Goal: Task Accomplishment & Management: Complete application form

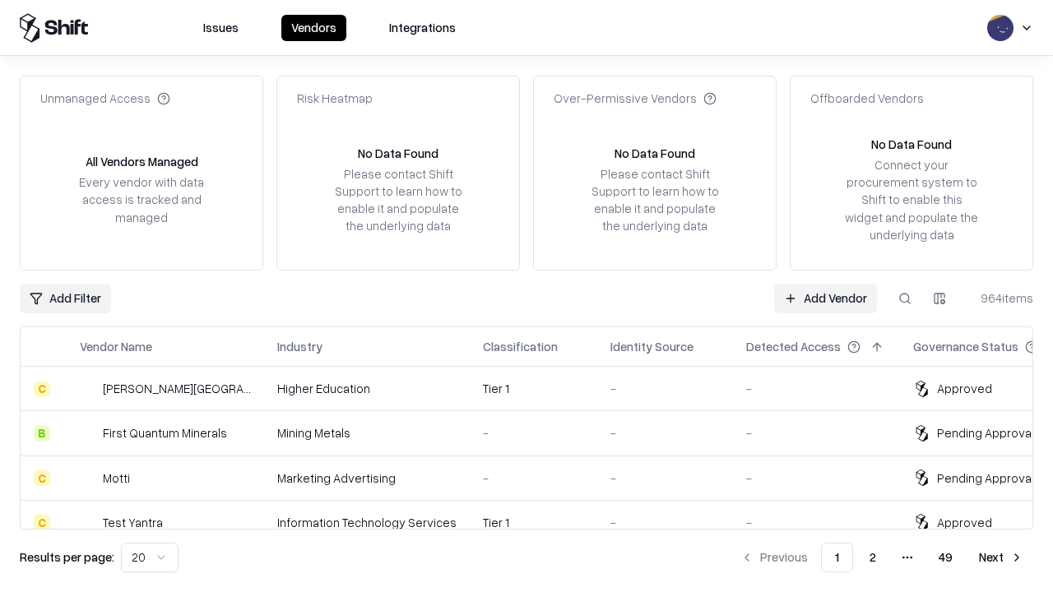
click at [825, 298] on link "Add Vendor" at bounding box center [825, 299] width 103 height 30
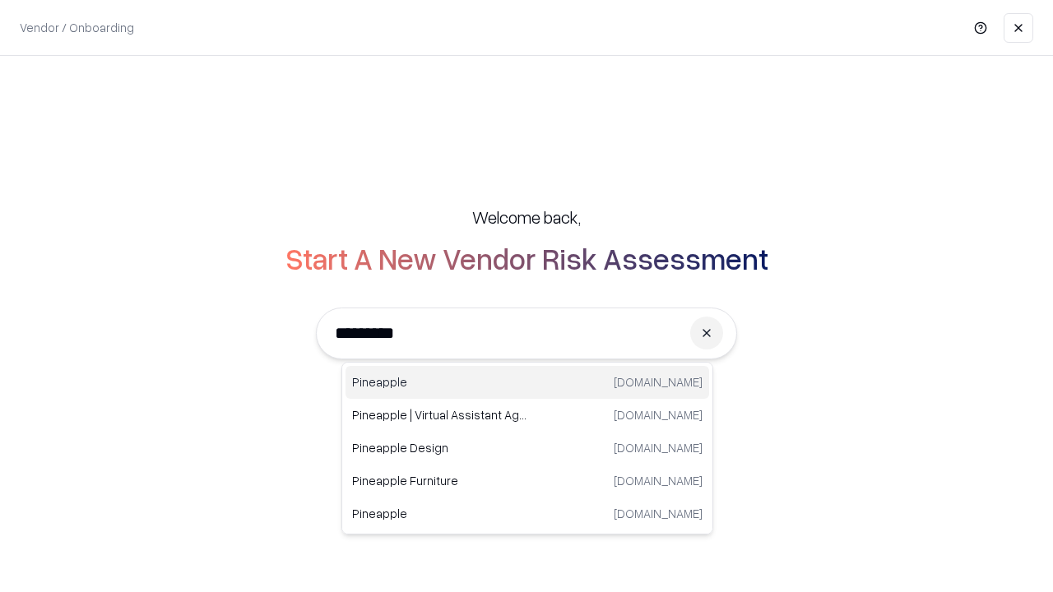
click at [527, 383] on div "Pineapple [DOMAIN_NAME]" at bounding box center [528, 382] width 364 height 33
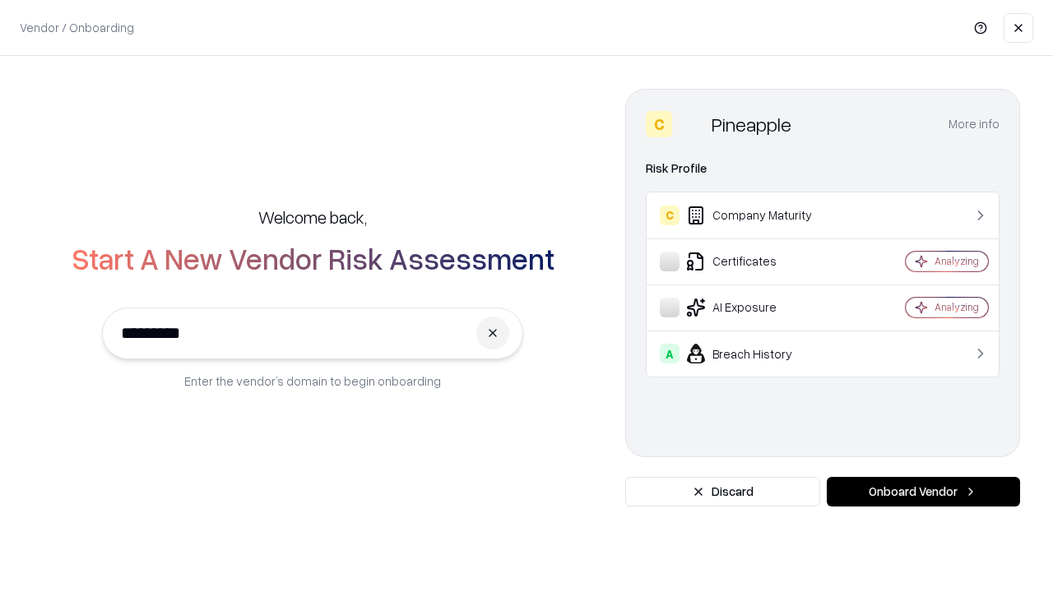
type input "*********"
click at [923, 492] on button "Onboard Vendor" at bounding box center [923, 492] width 193 height 30
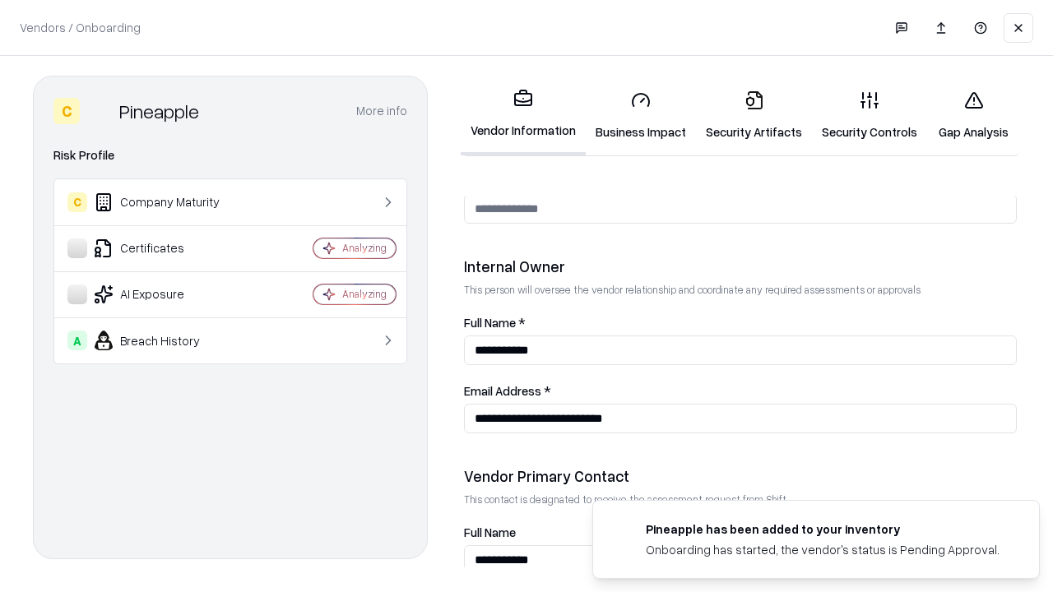
scroll to position [852, 0]
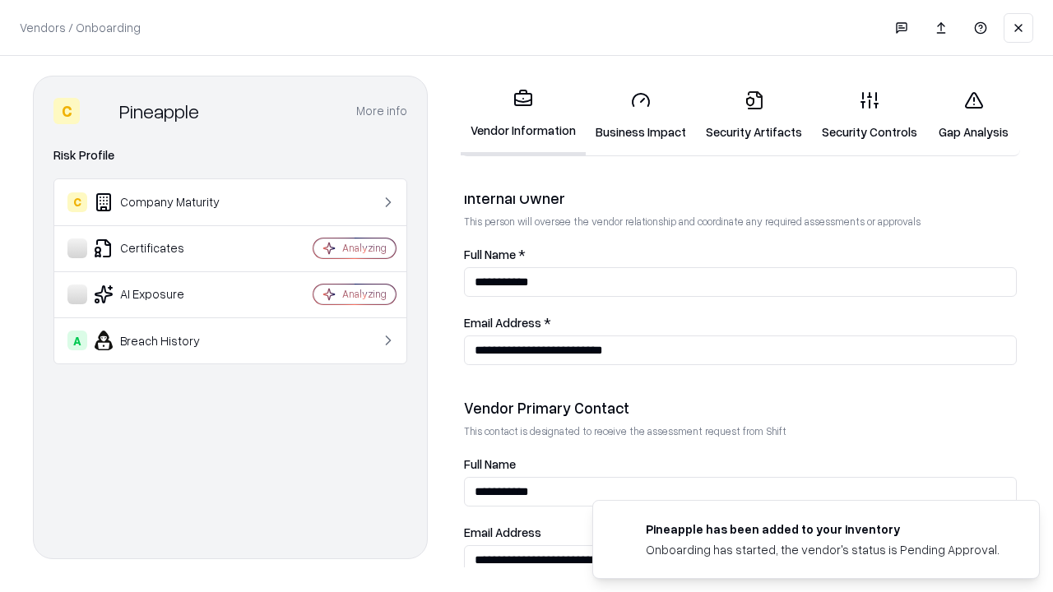
click at [754, 115] on link "Security Artifacts" at bounding box center [754, 115] width 116 height 77
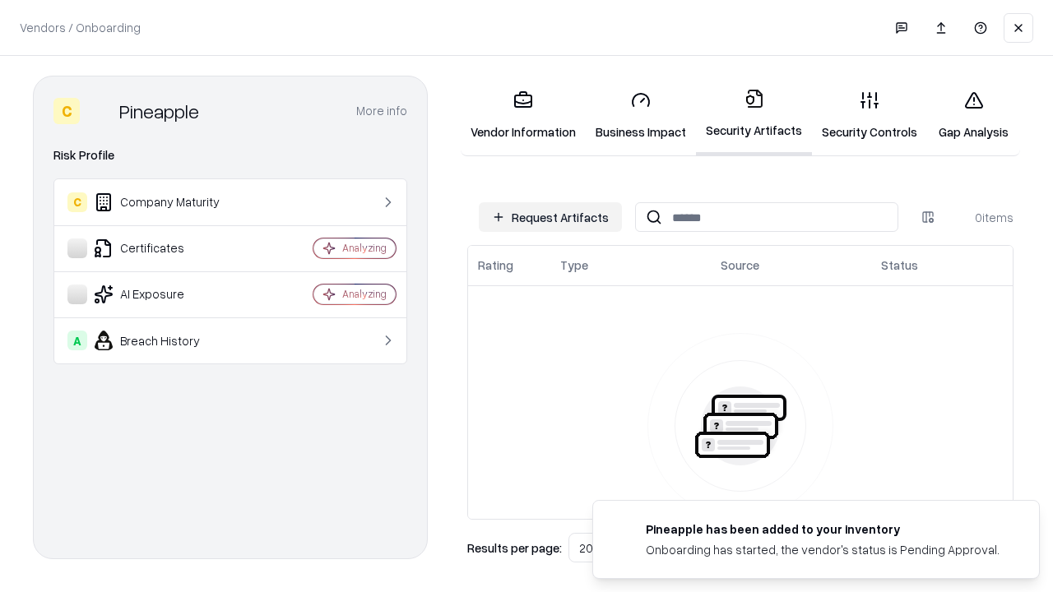
click at [550, 217] on button "Request Artifacts" at bounding box center [550, 217] width 143 height 30
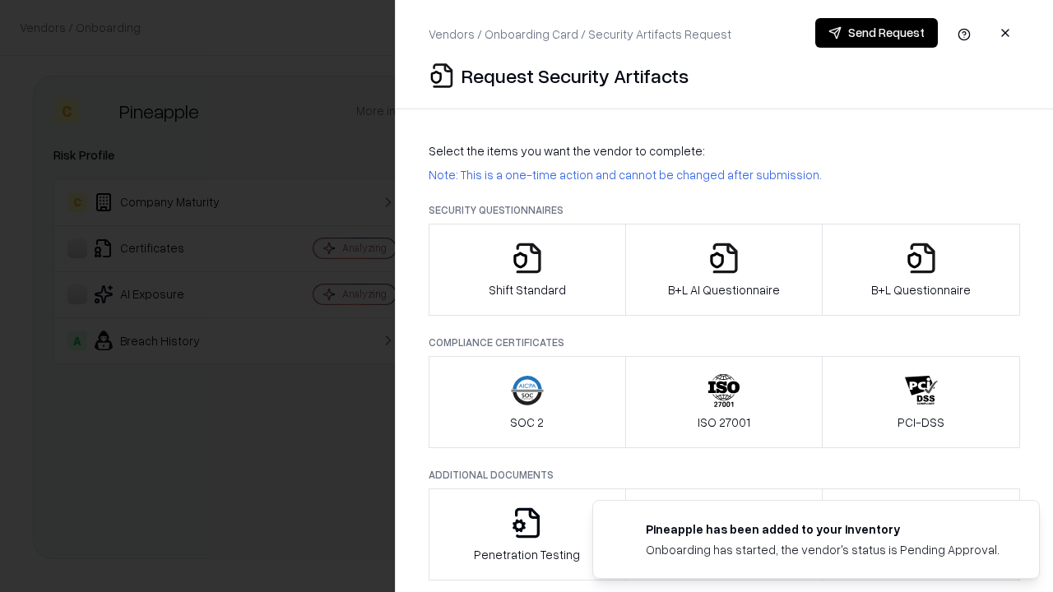
click at [921, 270] on icon "button" at bounding box center [921, 258] width 33 height 33
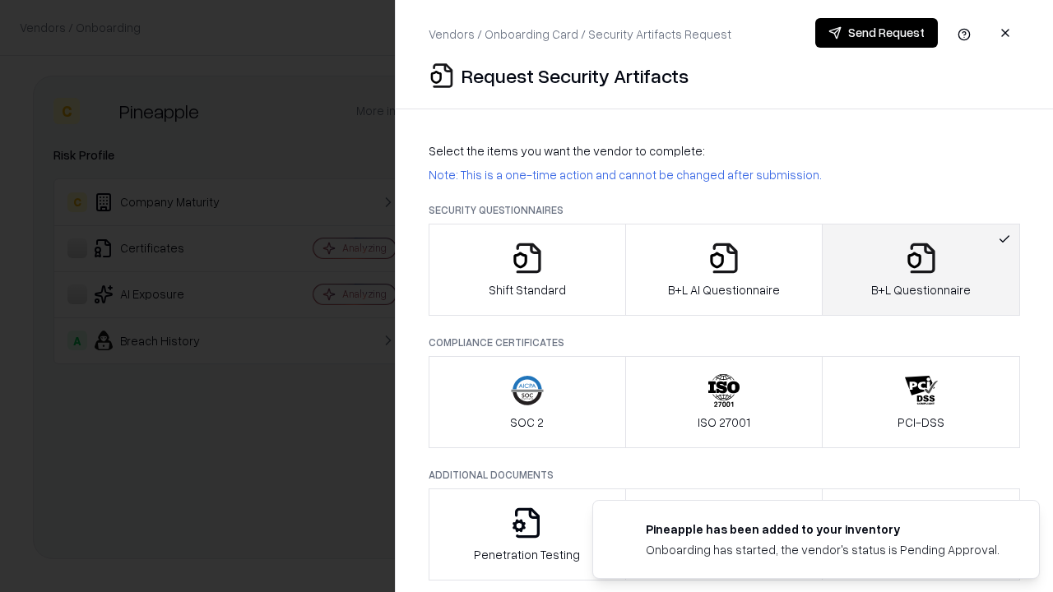
click at [723, 270] on icon "button" at bounding box center [724, 258] width 33 height 33
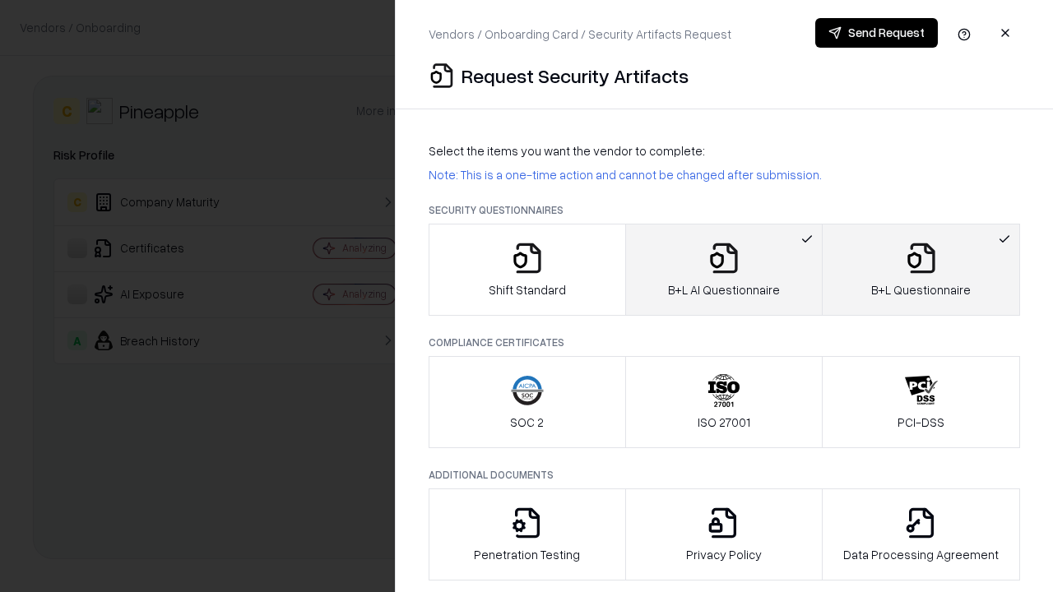
click at [876, 33] on button "Send Request" at bounding box center [876, 33] width 123 height 30
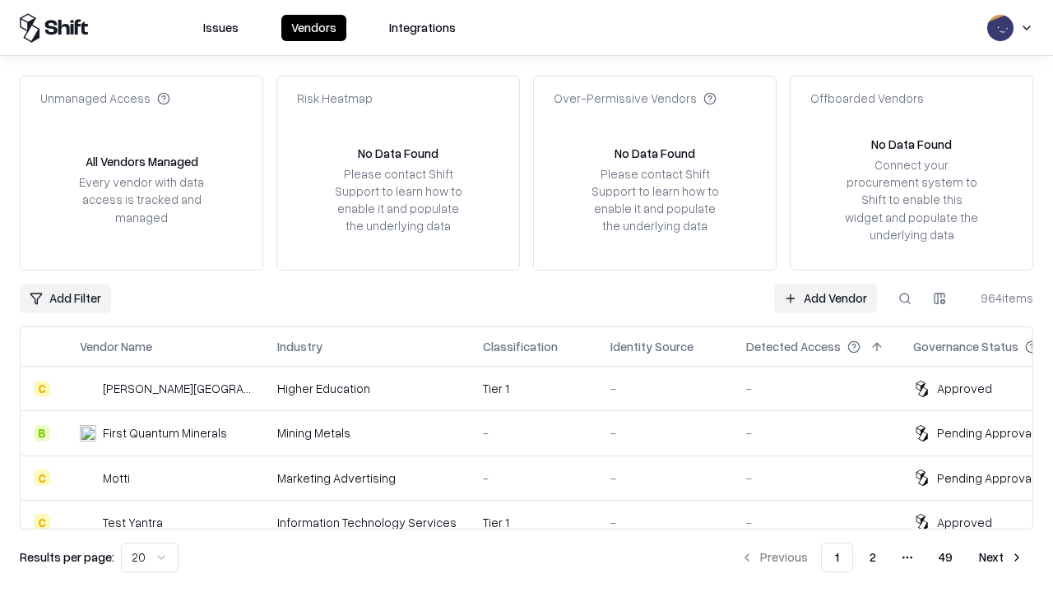
click at [825, 298] on link "Add Vendor" at bounding box center [825, 299] width 103 height 30
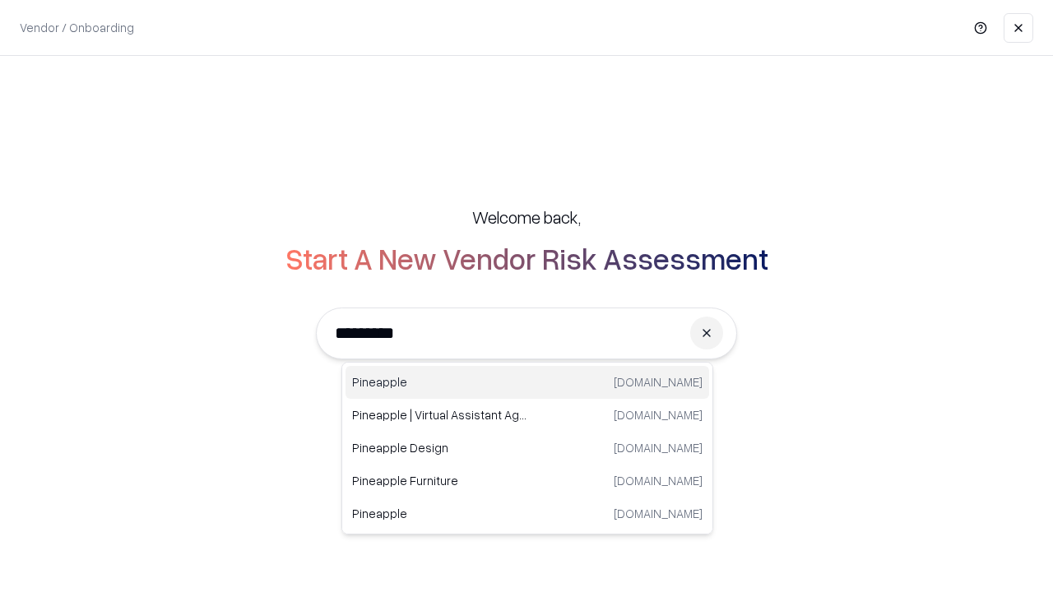
click at [527, 383] on div "Pineapple [DOMAIN_NAME]" at bounding box center [528, 382] width 364 height 33
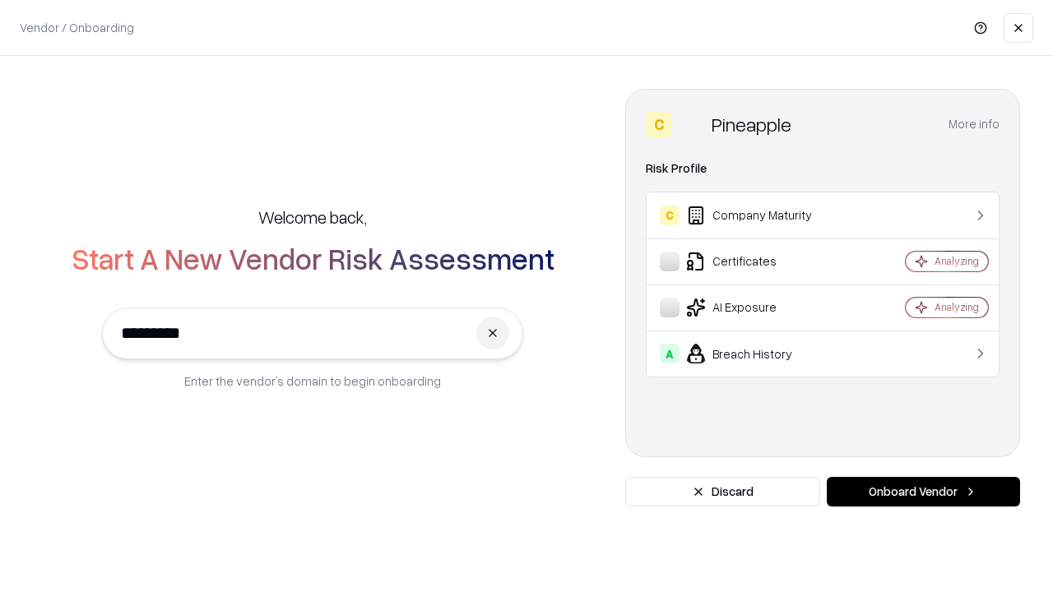
type input "*********"
click at [923, 492] on button "Onboard Vendor" at bounding box center [923, 492] width 193 height 30
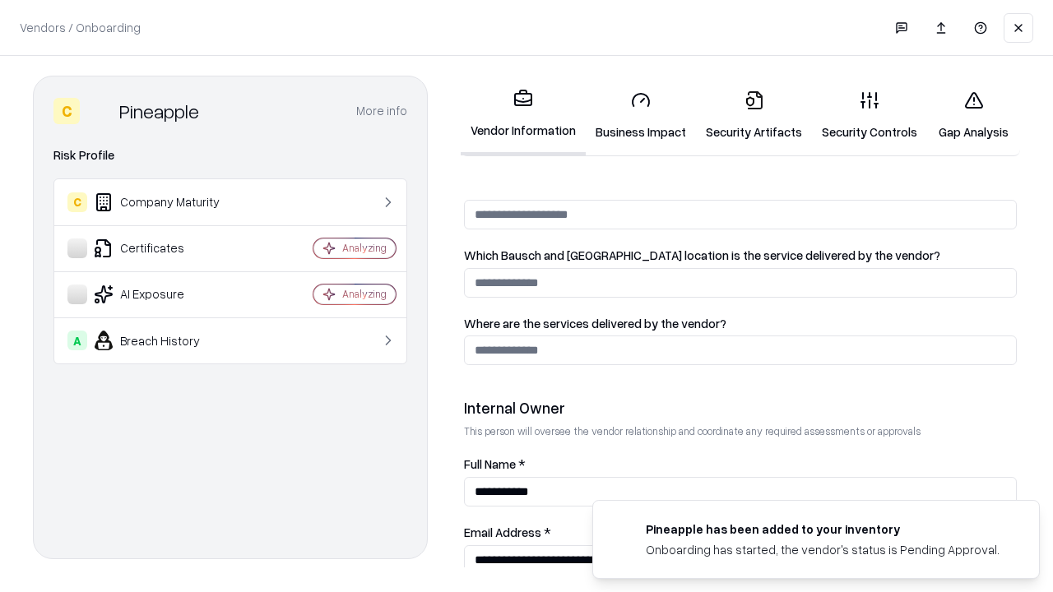
scroll to position [852, 0]
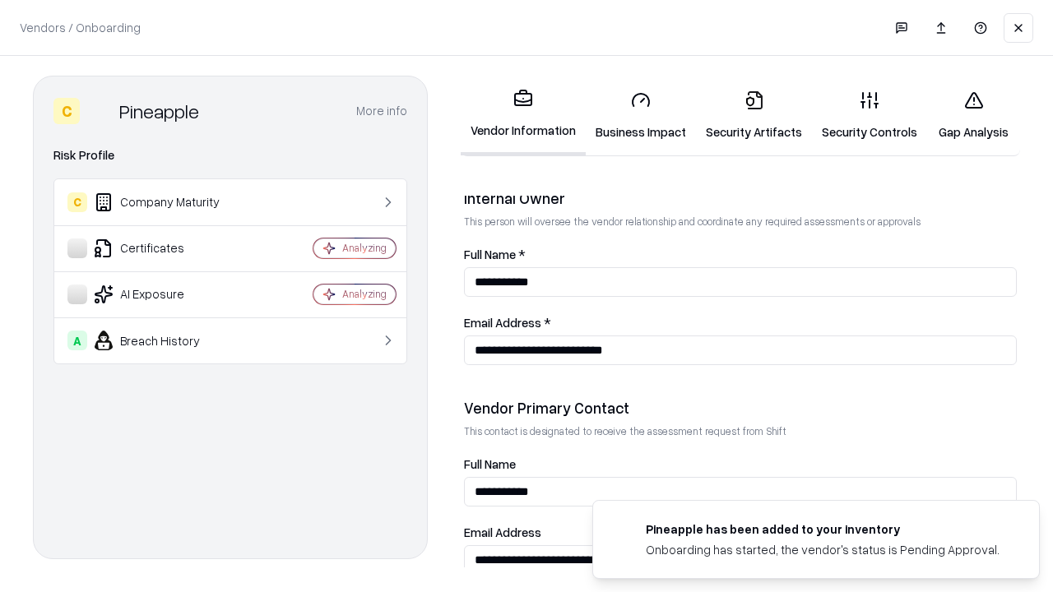
click at [973, 115] on link "Gap Analysis" at bounding box center [973, 115] width 93 height 77
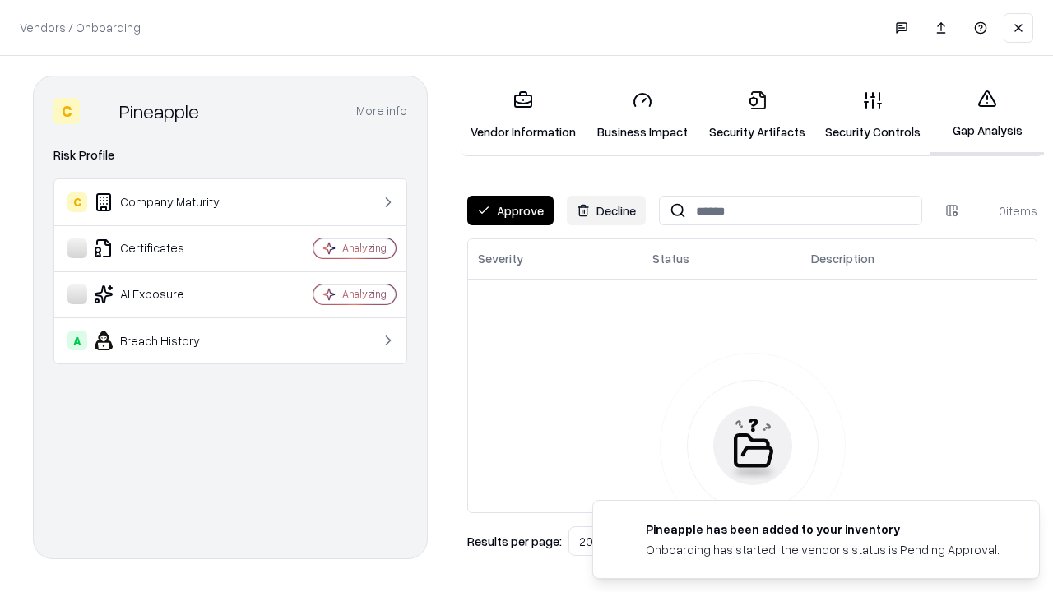
click at [510, 211] on button "Approve" at bounding box center [510, 211] width 86 height 30
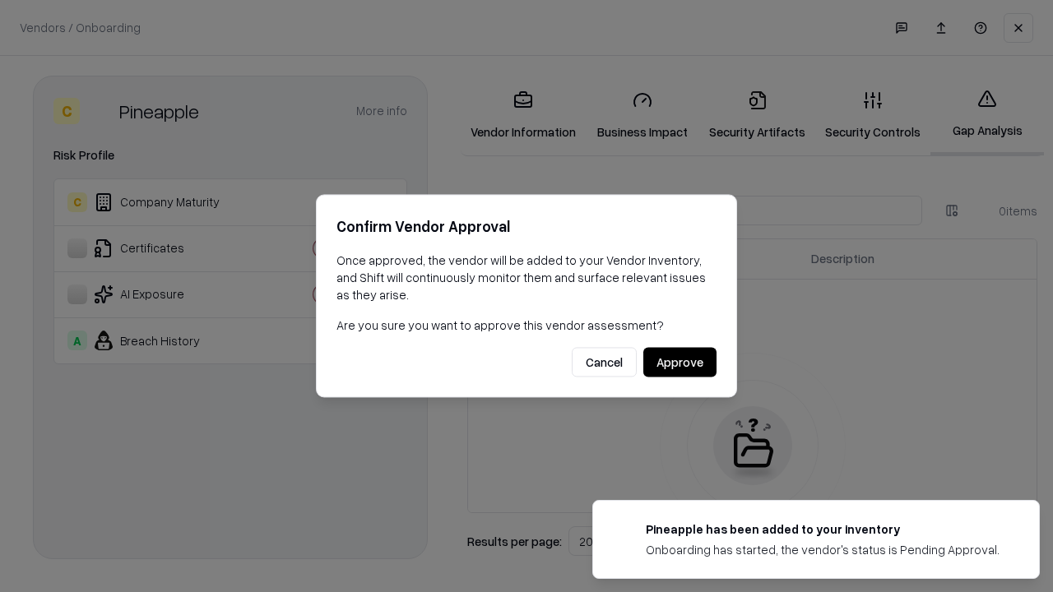
click at [680, 362] on button "Approve" at bounding box center [679, 363] width 73 height 30
